Goal: Transaction & Acquisition: Download file/media

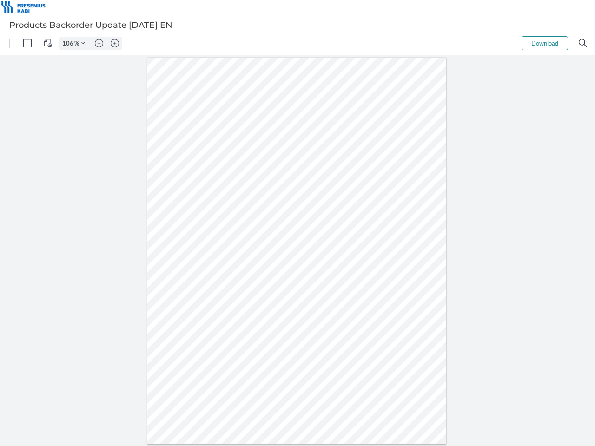
click at [27, 43] on img "Panel" at bounding box center [27, 43] width 8 height 8
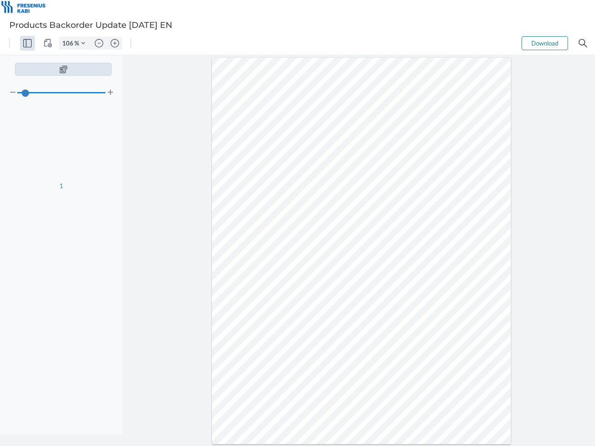
click at [48, 43] on img "View Controls" at bounding box center [48, 43] width 8 height 8
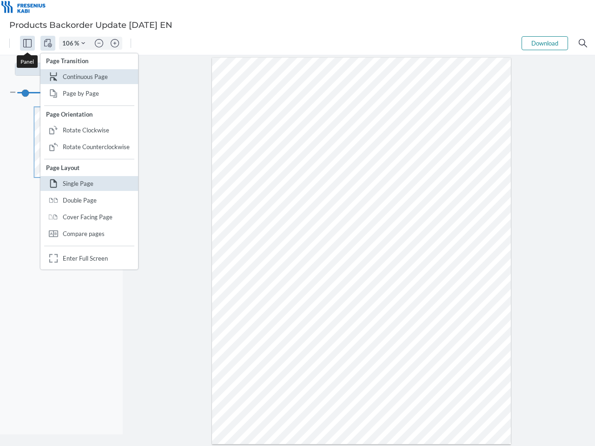
click at [69, 43] on input "106" at bounding box center [66, 43] width 15 height 8
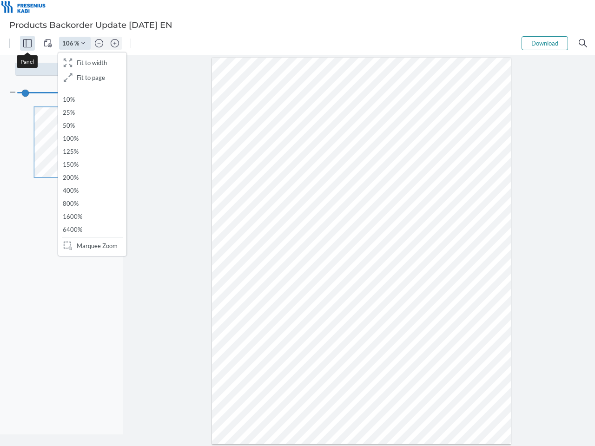
click at [83, 43] on img "Zoom Controls" at bounding box center [83, 43] width 4 height 4
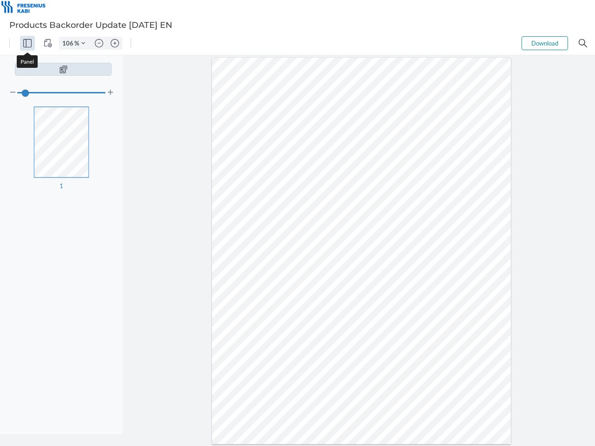
click at [99, 43] on img "Zoom out" at bounding box center [99, 43] width 8 height 8
click at [115, 43] on img "Zoom in" at bounding box center [115, 43] width 8 height 8
type input "106"
click at [545, 43] on button "Download" at bounding box center [545, 43] width 46 height 14
click at [583, 43] on img "Search" at bounding box center [583, 43] width 8 height 8
